Goal: Task Accomplishment & Management: Complete application form

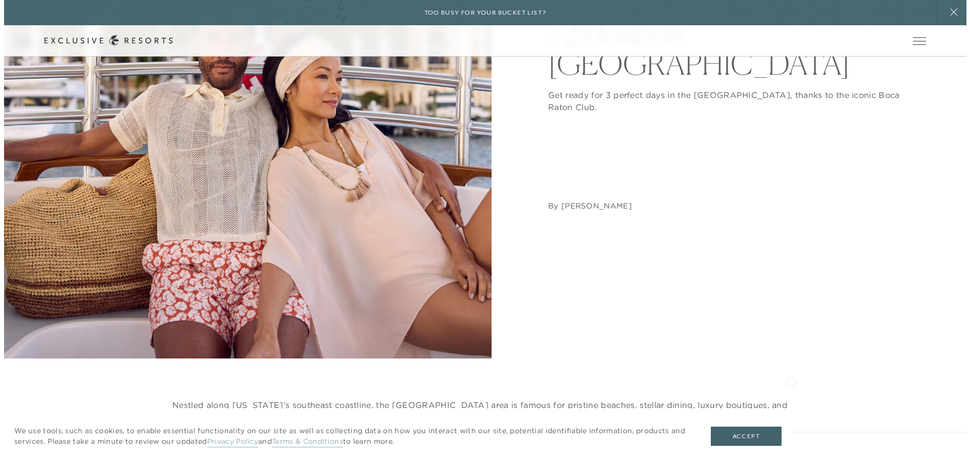
scroll to position [354, 0]
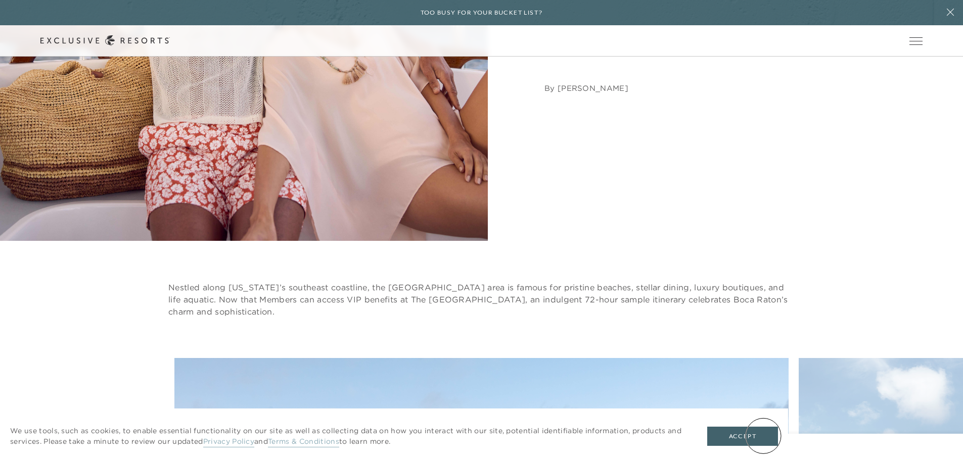
click at [755, 450] on div "We use tools, such as cookies, to enable essential functionality on our site as…" at bounding box center [394, 437] width 788 height 56
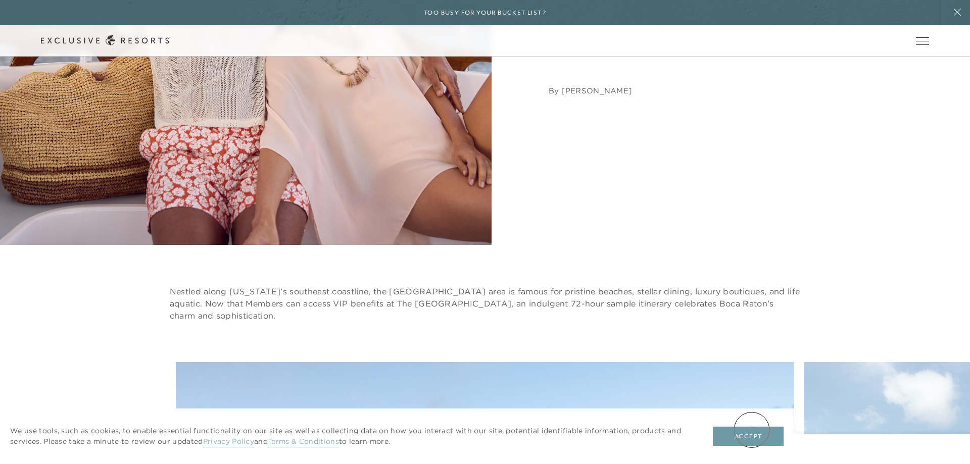
click at [752, 430] on button "Accept" at bounding box center [748, 436] width 71 height 19
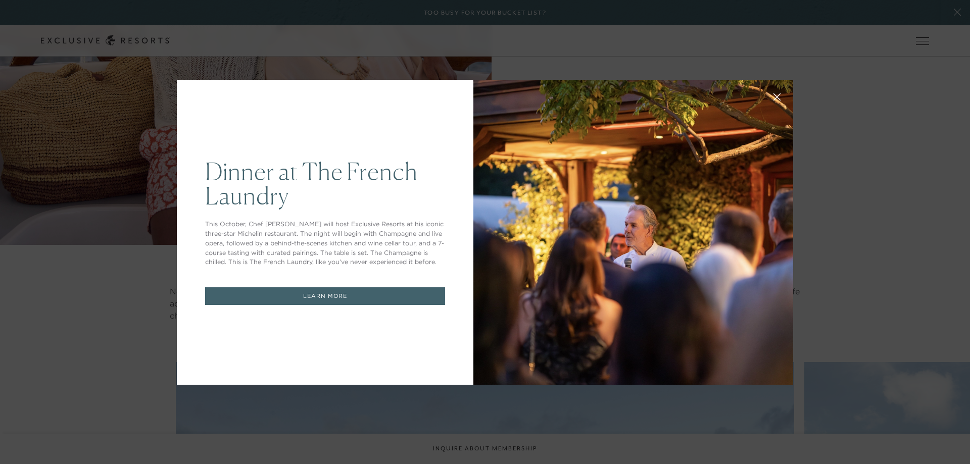
click at [116, 240] on div "Dinner at The [GEOGRAPHIC_DATA] This October, Chef [PERSON_NAME] will host Excl…" at bounding box center [485, 232] width 970 height 464
click at [857, 207] on div "Dinner at The [GEOGRAPHIC_DATA] This October, Chef [PERSON_NAME] will host Excl…" at bounding box center [485, 232] width 970 height 464
click at [957, 13] on div "Dinner at The [GEOGRAPHIC_DATA] This October, Chef [PERSON_NAME] will host Excl…" at bounding box center [485, 232] width 970 height 464
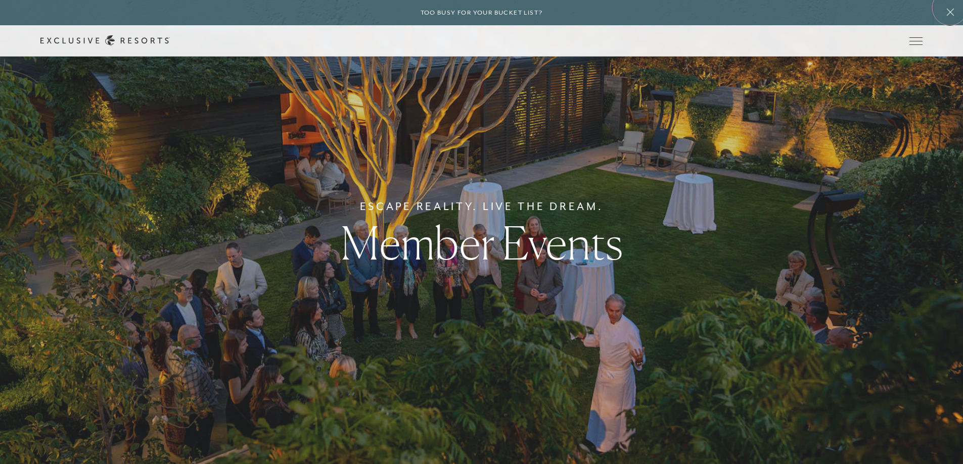
click at [950, 8] on button at bounding box center [950, 12] width 25 height 25
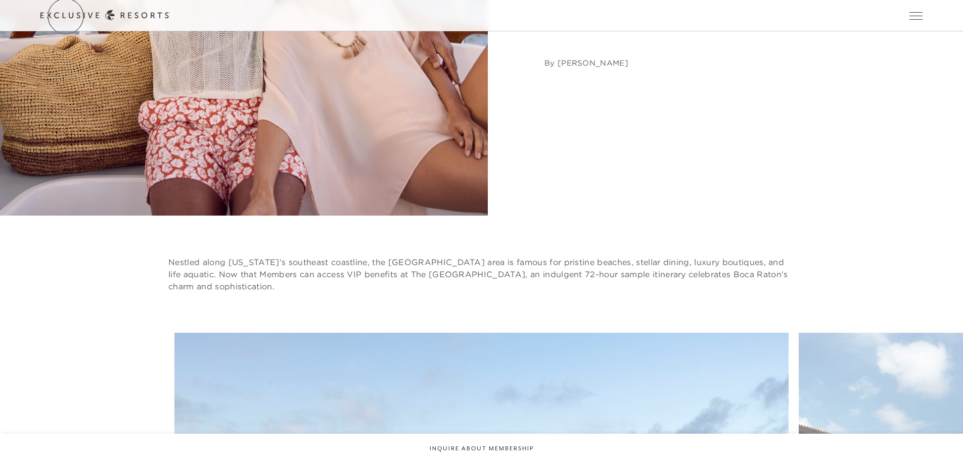
click at [0, 0] on link "Get Started" at bounding box center [0, 0] width 0 height 0
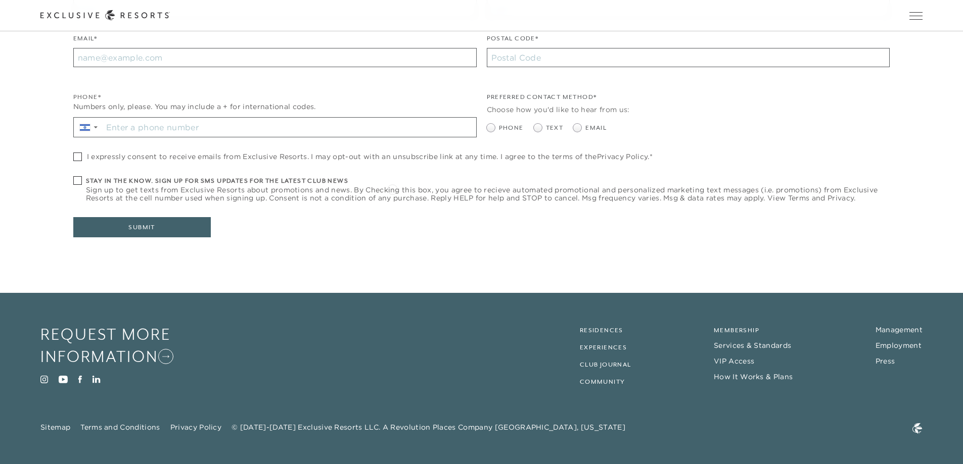
scroll to position [320, 0]
